Goal: Information Seeking & Learning: Learn about a topic

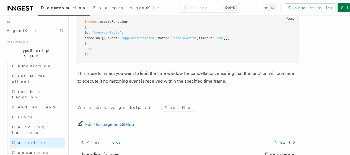
scroll to position [917, 0]
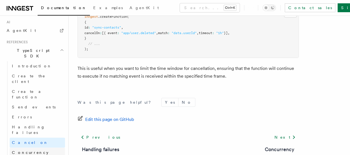
click at [32, 150] on span "Concurrency" at bounding box center [30, 152] width 37 height 4
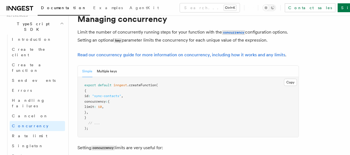
scroll to position [26, 0]
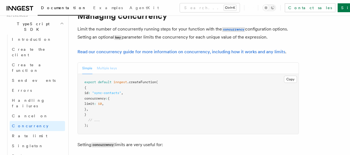
click at [107, 74] on button "Multiple keys" at bounding box center [107, 68] width 20 height 11
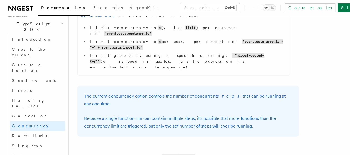
scroll to position [617, 0]
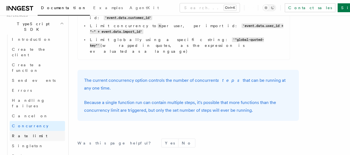
click at [34, 131] on link "Rate limit" at bounding box center [37, 136] width 55 height 10
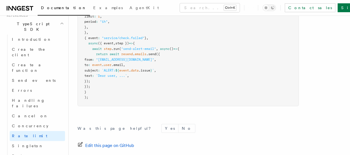
scroll to position [847, 0]
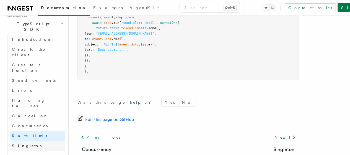
click at [34, 141] on link "Singleton" at bounding box center [37, 146] width 55 height 10
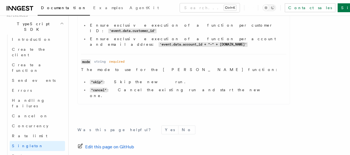
scroll to position [303, 0]
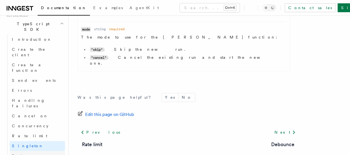
click at [35, 151] on link "Debounce" at bounding box center [37, 156] width 55 height 10
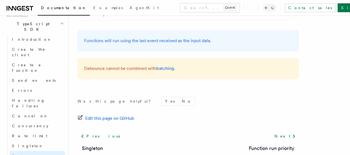
scroll to position [367, 0]
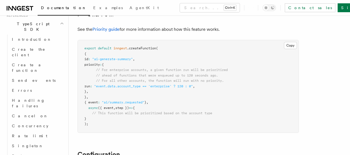
scroll to position [50, 0]
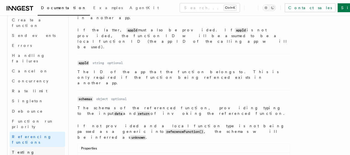
scroll to position [430, 0]
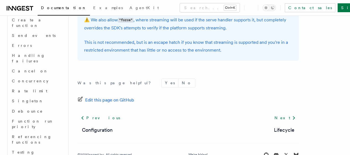
scroll to position [290, 0]
